Goal: Book appointment/travel/reservation

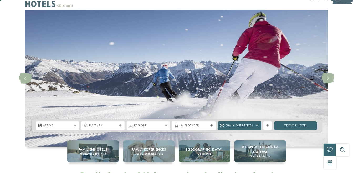
scroll to position [26, 0]
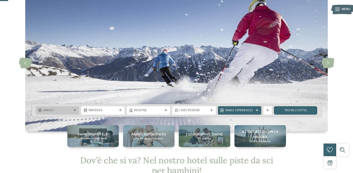
click at [60, 111] on span "Arrivo" at bounding box center [57, 110] width 29 height 4
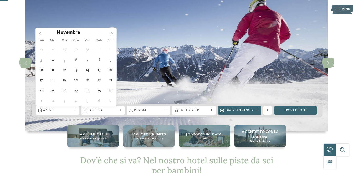
click at [111, 33] on icon at bounding box center [112, 34] width 4 height 4
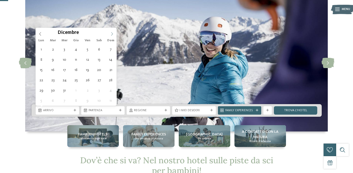
click at [111, 33] on icon at bounding box center [112, 34] width 4 height 4
type div "[DATE]"
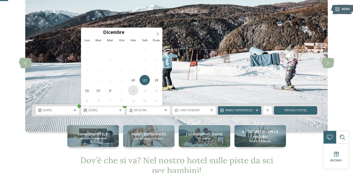
type div "[DATE]"
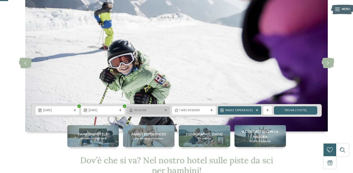
click at [166, 109] on icon at bounding box center [165, 110] width 3 height 3
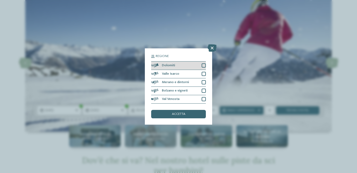
click at [204, 65] on div at bounding box center [203, 65] width 4 height 4
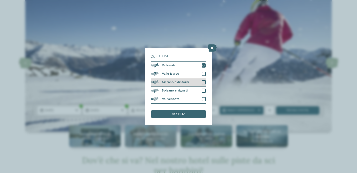
click at [203, 82] on div at bounding box center [203, 82] width 4 height 4
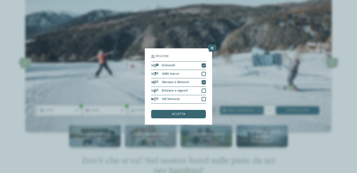
click at [192, 113] on div "accetta" at bounding box center [178, 114] width 55 height 8
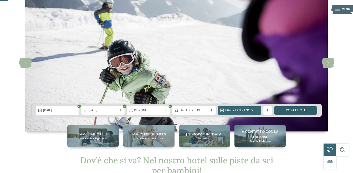
click at [294, 110] on link "trova l’hotel" at bounding box center [295, 110] width 43 height 8
